Goal: Obtain resource: Download file/media

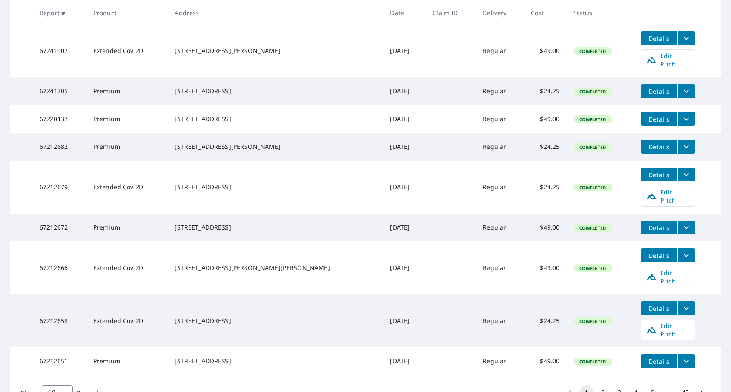
scroll to position [255, 0]
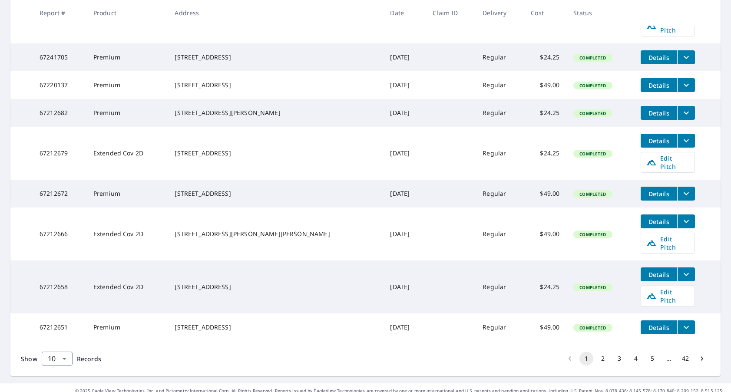
click at [602, 352] on button "2" at bounding box center [603, 359] width 14 height 14
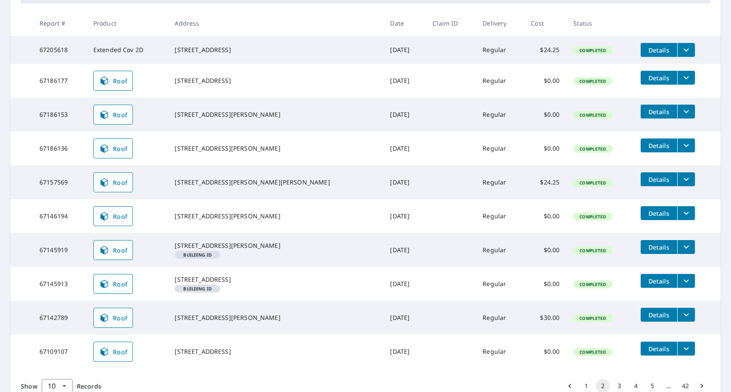
scroll to position [158, 0]
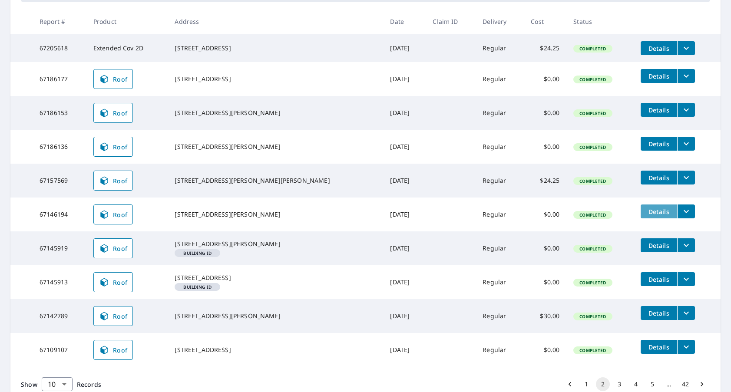
click at [646, 216] on span "Details" at bounding box center [659, 212] width 26 height 8
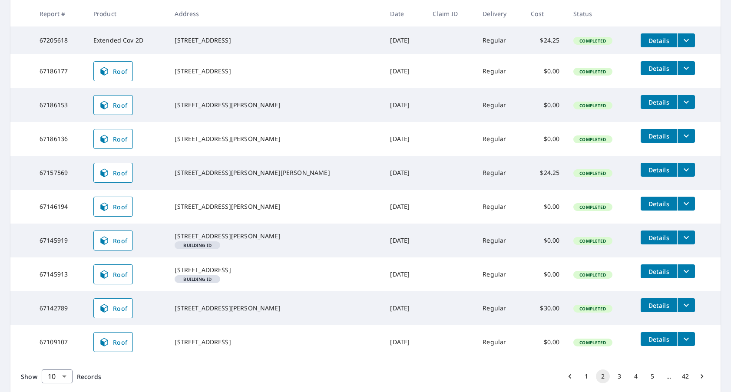
scroll to position [167, 0]
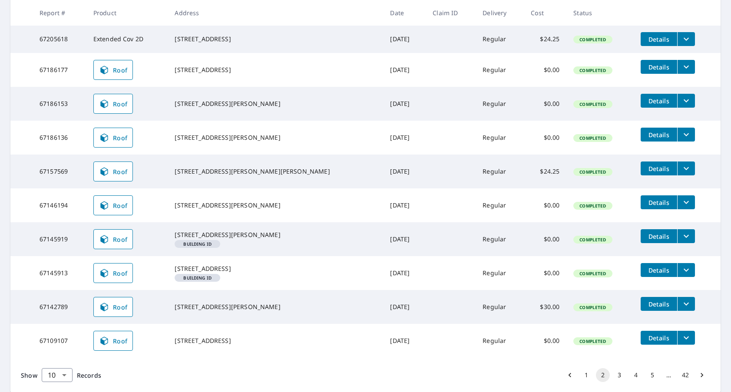
click at [681, 206] on icon "filesDropdownBtn-67146194" at bounding box center [686, 202] width 10 height 10
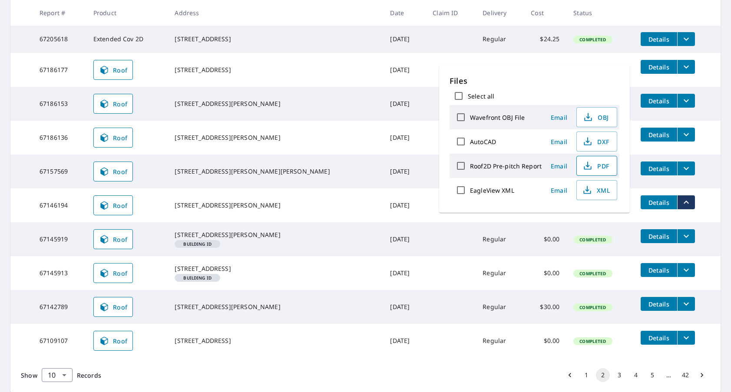
click at [593, 166] on span "PDF" at bounding box center [596, 166] width 28 height 10
click at [588, 165] on icon "button" at bounding box center [587, 166] width 10 height 10
click at [700, 208] on td "Details" at bounding box center [677, 202] width 87 height 28
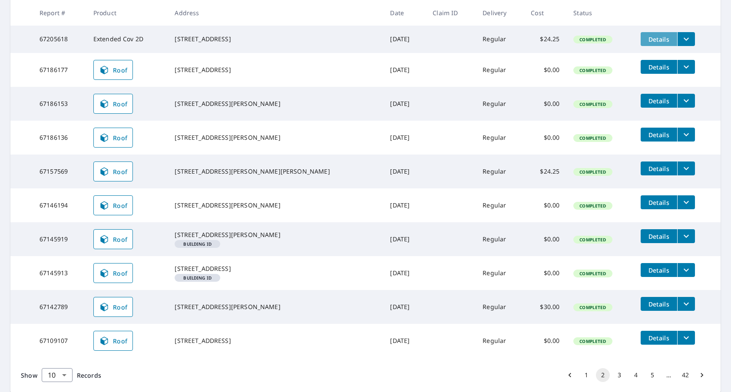
click at [651, 40] on span "Details" at bounding box center [659, 39] width 26 height 8
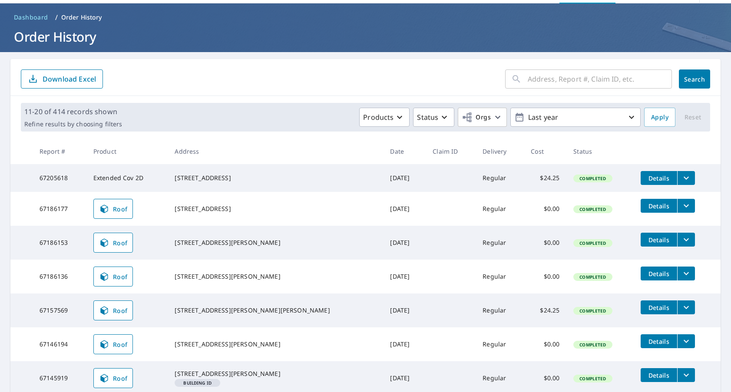
scroll to position [37, 0]
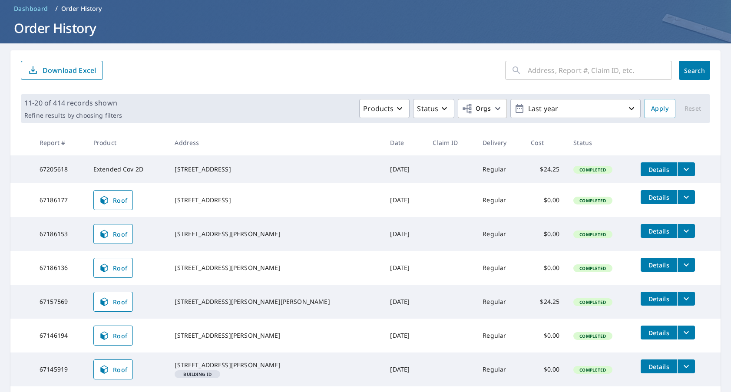
click at [681, 337] on icon "filesDropdownBtn-67146194" at bounding box center [686, 332] width 10 height 10
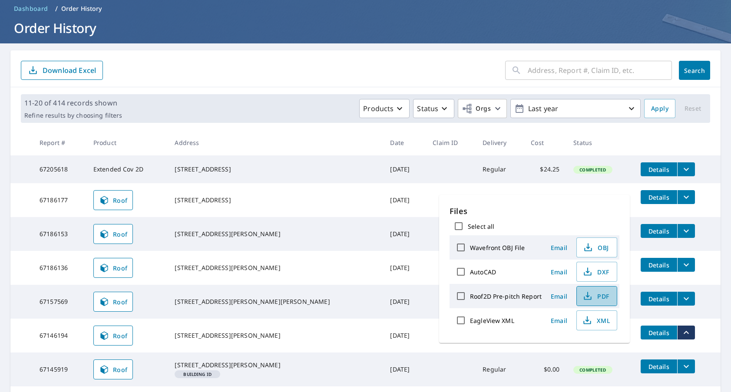
click at [595, 297] on span "PDF" at bounding box center [596, 296] width 28 height 10
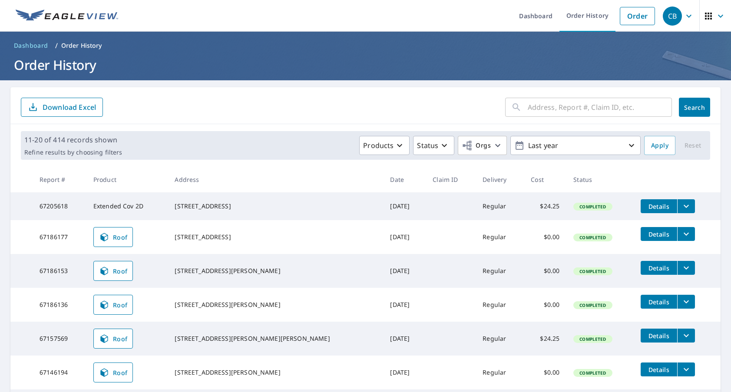
click at [681, 373] on icon "filesDropdownBtn-67146194" at bounding box center [686, 369] width 10 height 10
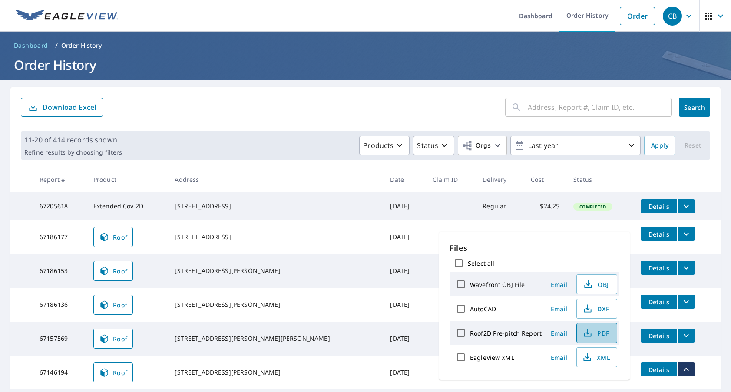
click at [596, 334] on span "PDF" at bounding box center [596, 333] width 28 height 10
click at [705, 169] on th at bounding box center [677, 180] width 87 height 26
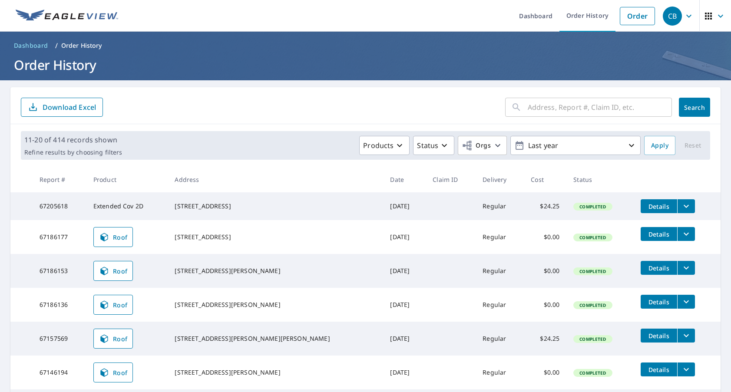
click at [679, 16] on div "CB" at bounding box center [672, 16] width 19 height 19
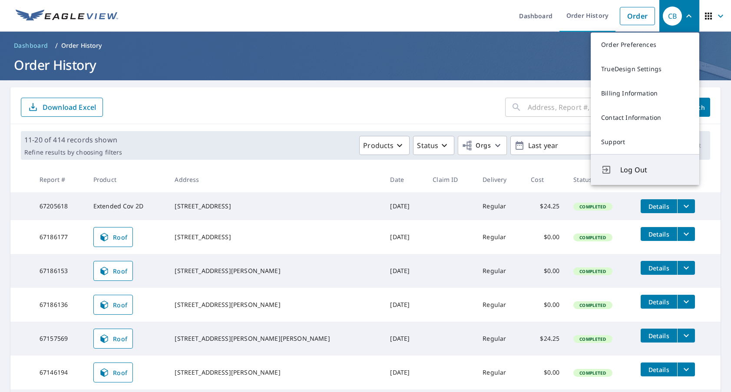
click at [635, 170] on span "Log Out" at bounding box center [654, 170] width 69 height 10
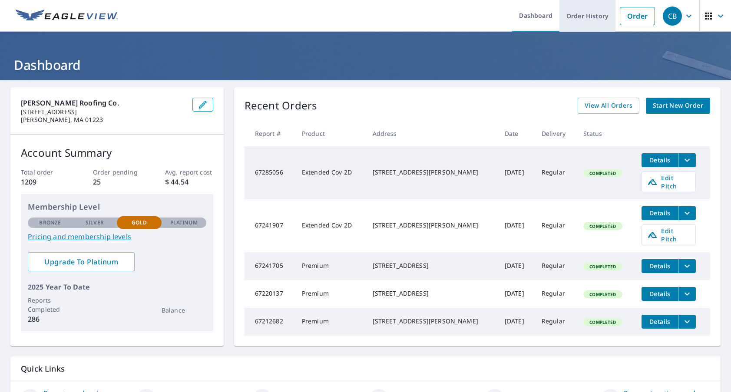
click at [579, 20] on link "Order History" at bounding box center [587, 16] width 56 height 32
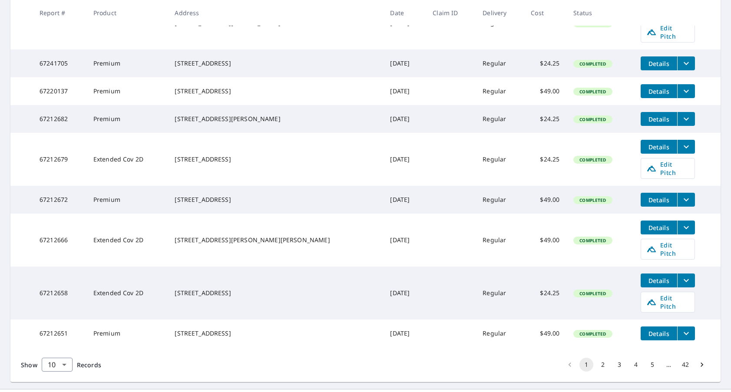
scroll to position [255, 0]
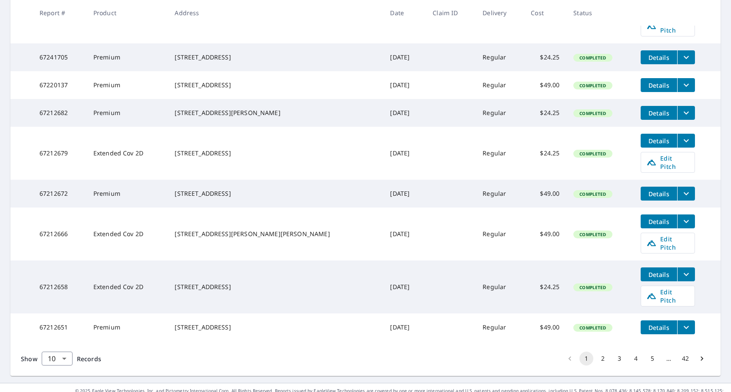
click at [602, 352] on button "2" at bounding box center [603, 359] width 14 height 14
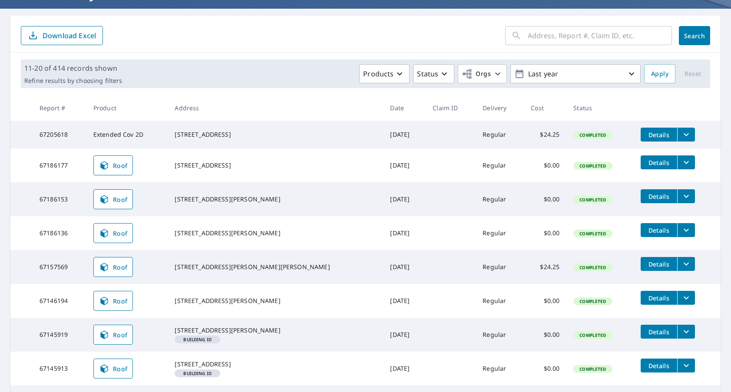
scroll to position [72, 0]
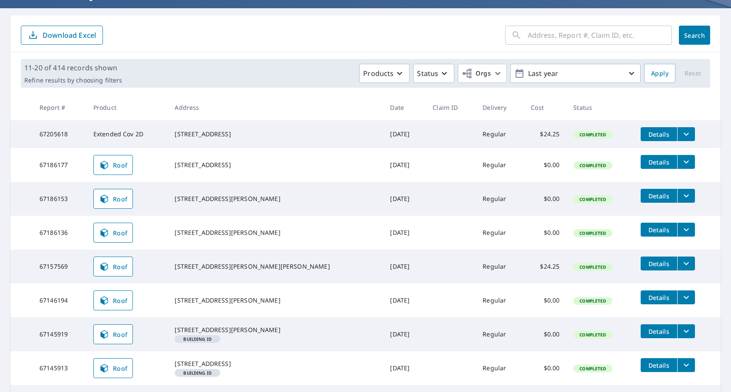
click at [681, 301] on icon "filesDropdownBtn-67146194" at bounding box center [686, 297] width 10 height 10
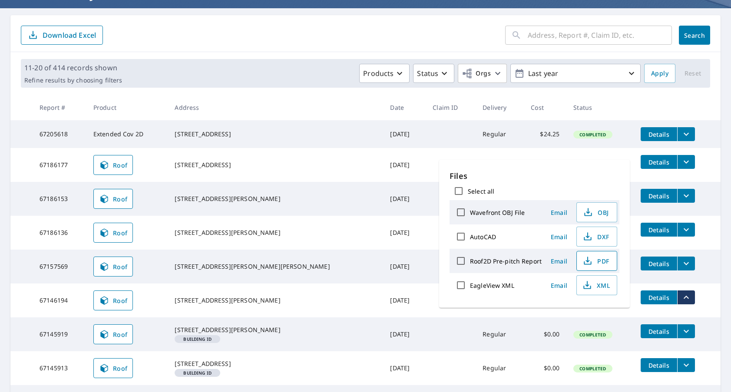
click at [593, 261] on span "PDF" at bounding box center [596, 261] width 28 height 10
click at [358, 35] on form "​ Search Download Excel" at bounding box center [365, 35] width 689 height 19
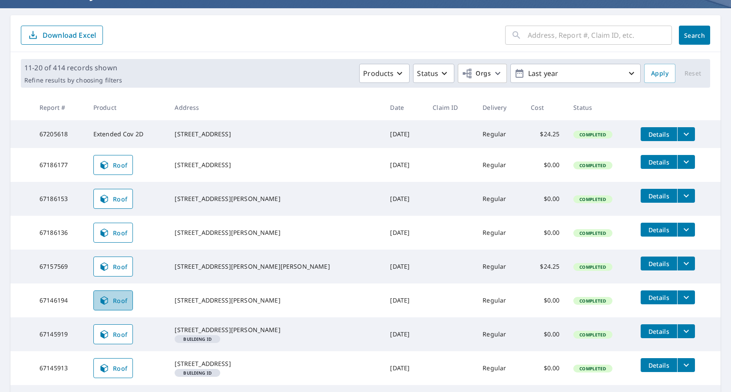
click at [125, 303] on span "Roof" at bounding box center [113, 300] width 29 height 10
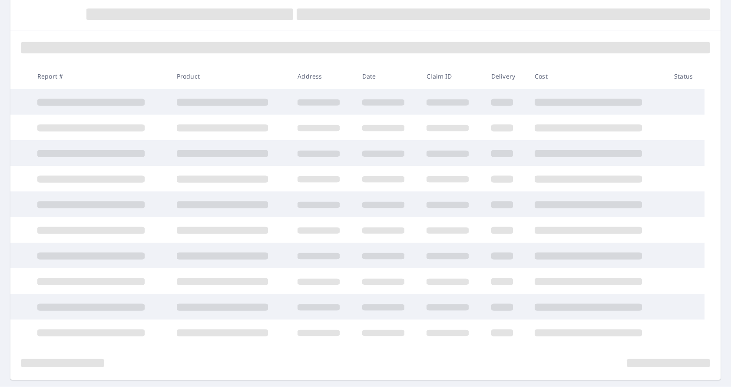
scroll to position [111, 0]
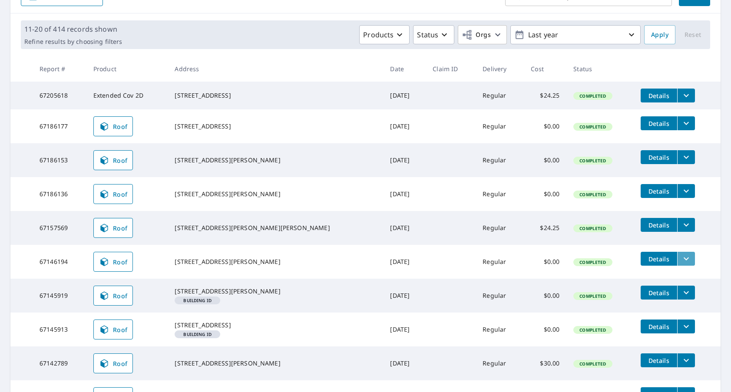
click at [681, 261] on icon "filesDropdownBtn-67146194" at bounding box center [686, 259] width 10 height 10
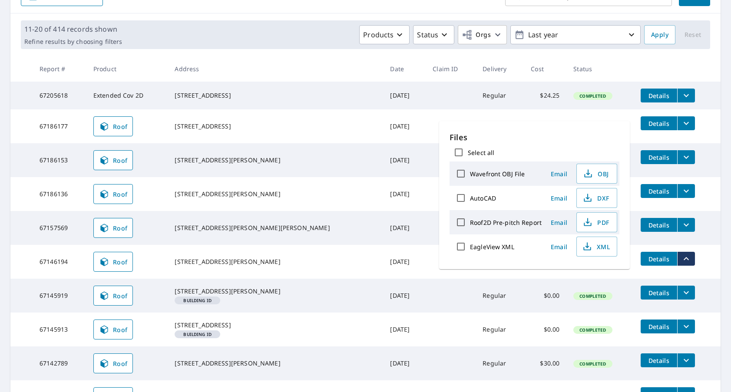
click at [613, 65] on th "Status" at bounding box center [599, 69] width 67 height 26
